Goal: Transaction & Acquisition: Purchase product/service

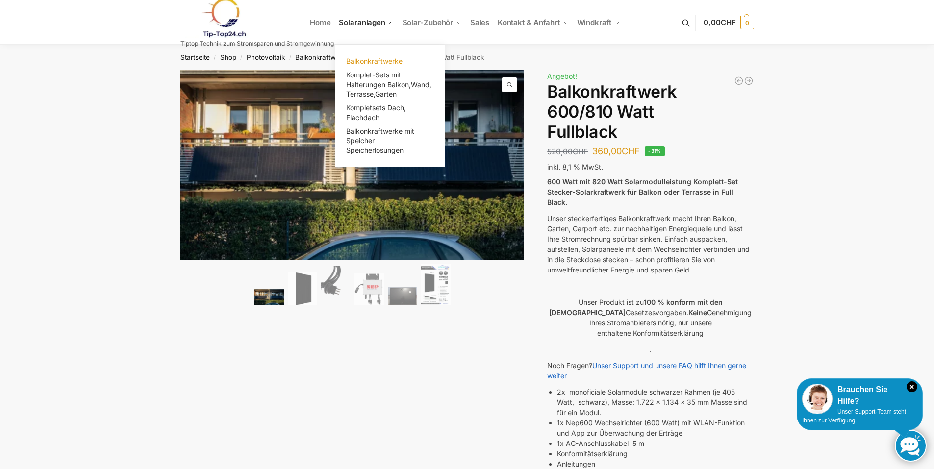
click at [369, 56] on link "Balkonkraftwerke" at bounding box center [390, 61] width 98 height 14
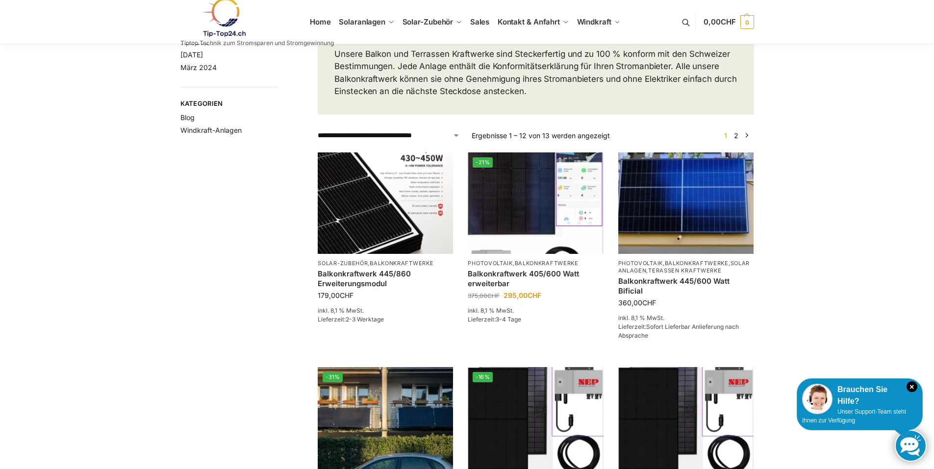
scroll to position [98, 0]
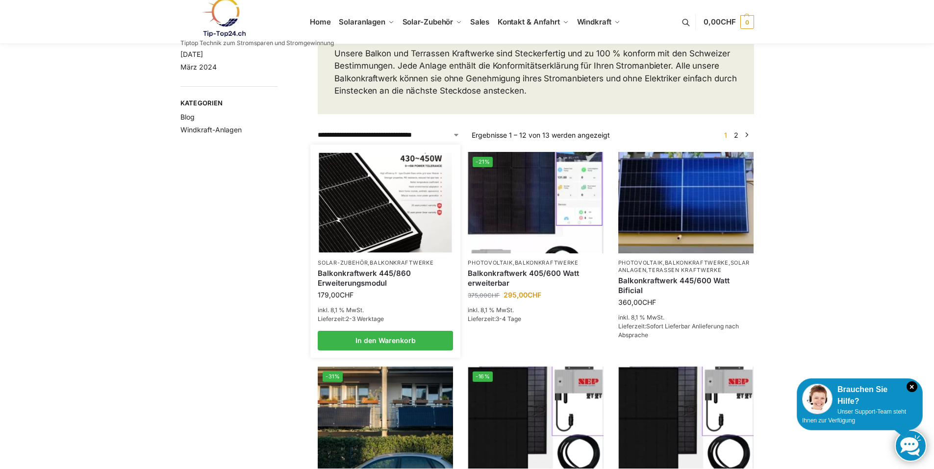
click at [388, 226] on img at bounding box center [385, 201] width 133 height 99
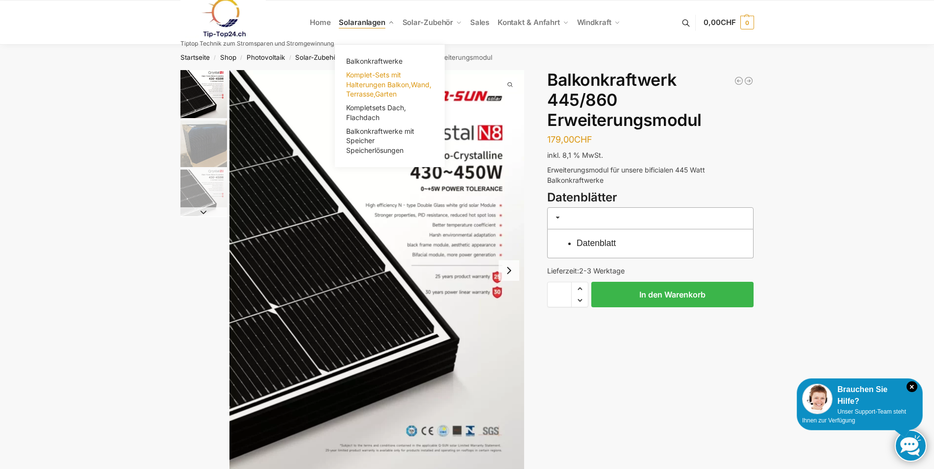
click at [373, 87] on span "Komplet-Sets mit Halterungen Balkon,Wand, Terrasse,Garten" at bounding box center [388, 84] width 85 height 27
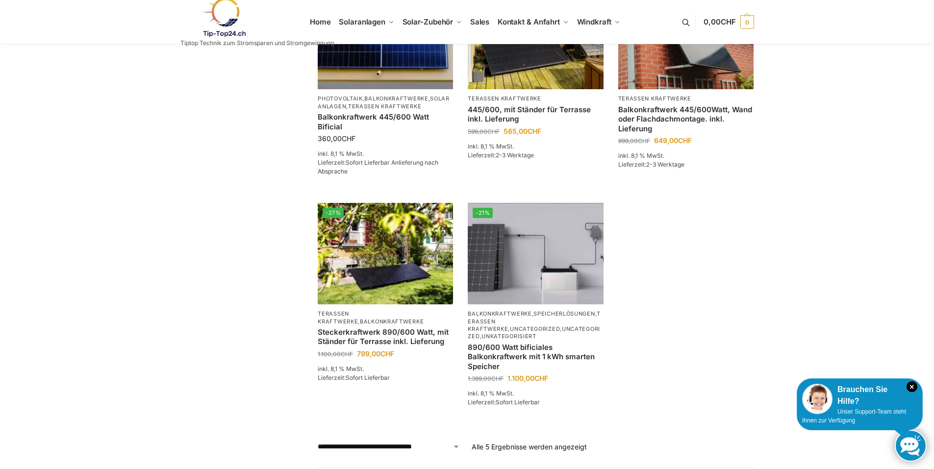
scroll to position [245, 0]
